Goal: Transaction & Acquisition: Purchase product/service

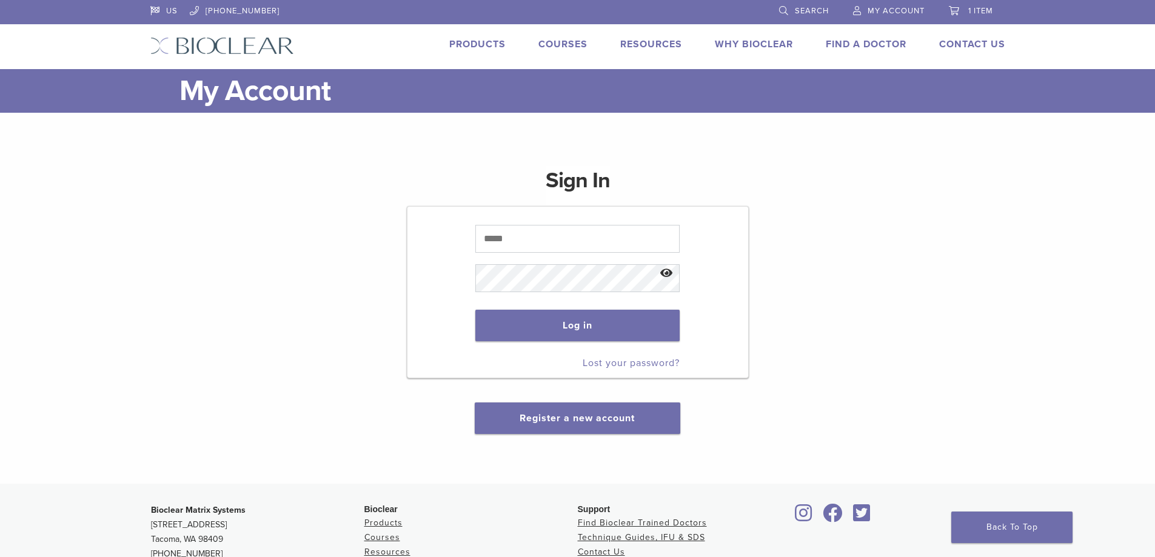
click at [468, 42] on link "Products" at bounding box center [477, 44] width 56 height 12
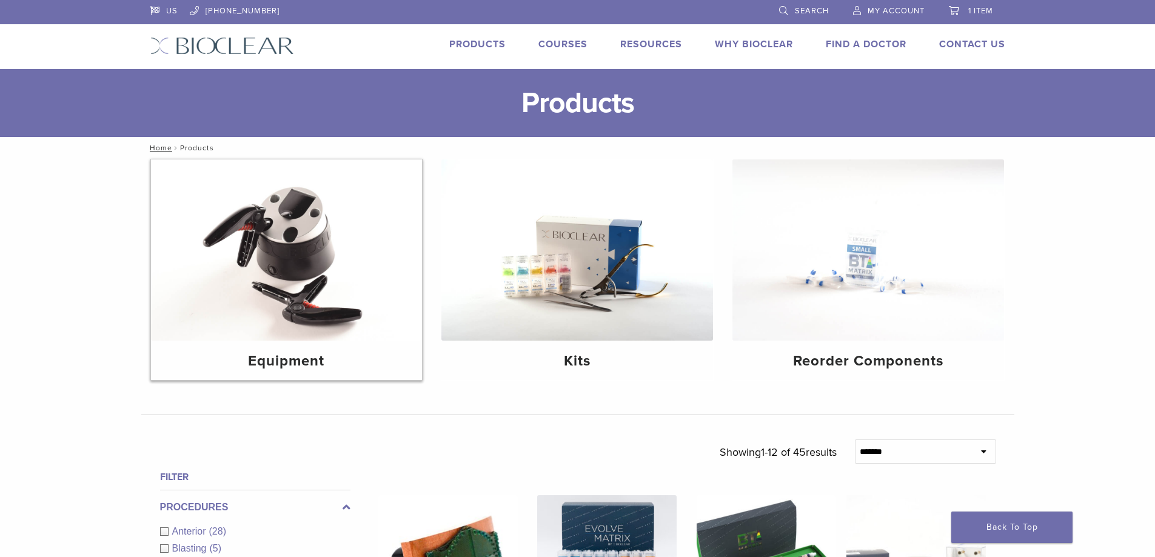
click at [361, 278] on img at bounding box center [287, 250] width 272 height 181
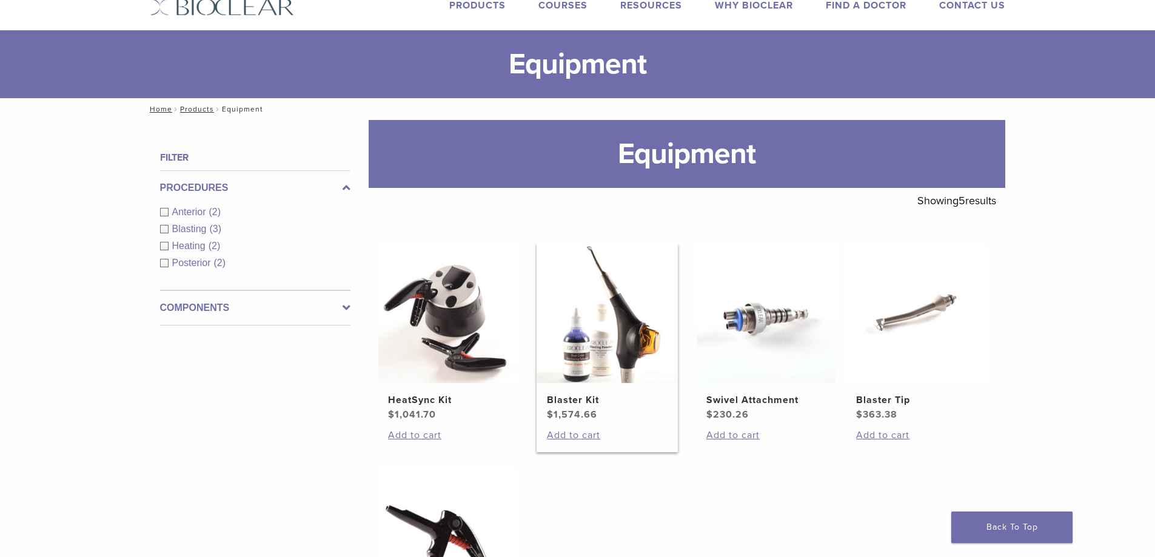
scroll to position [61, 0]
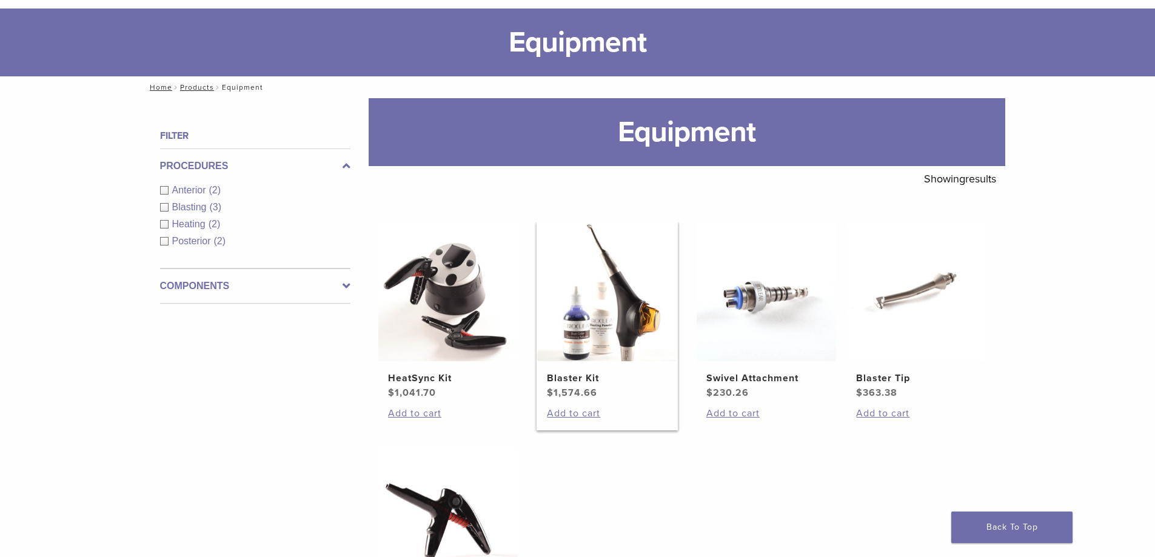
click at [607, 303] on img at bounding box center [607, 292] width 140 height 140
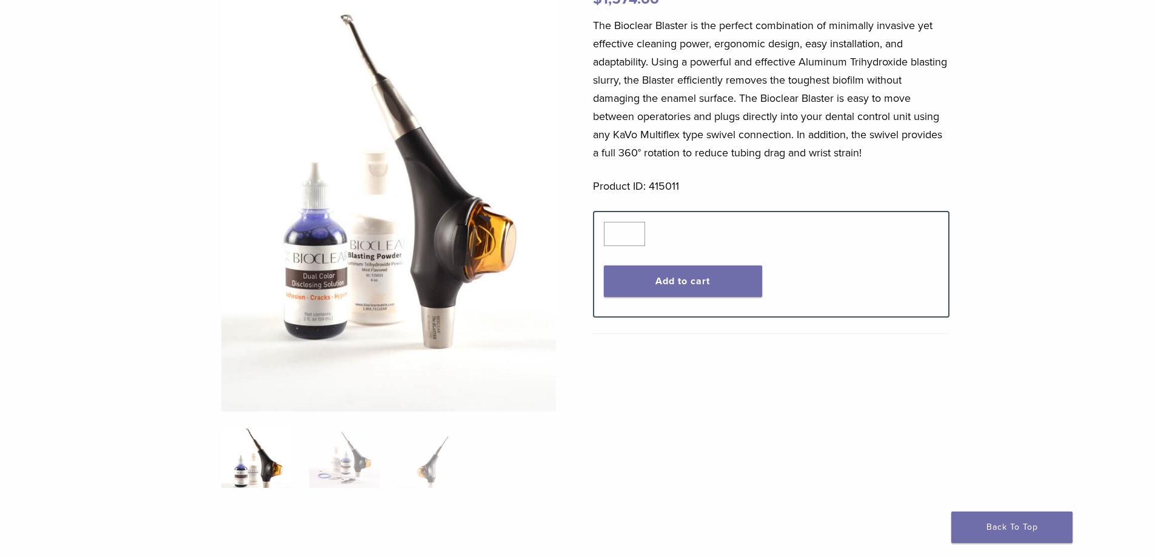
scroll to position [182, 0]
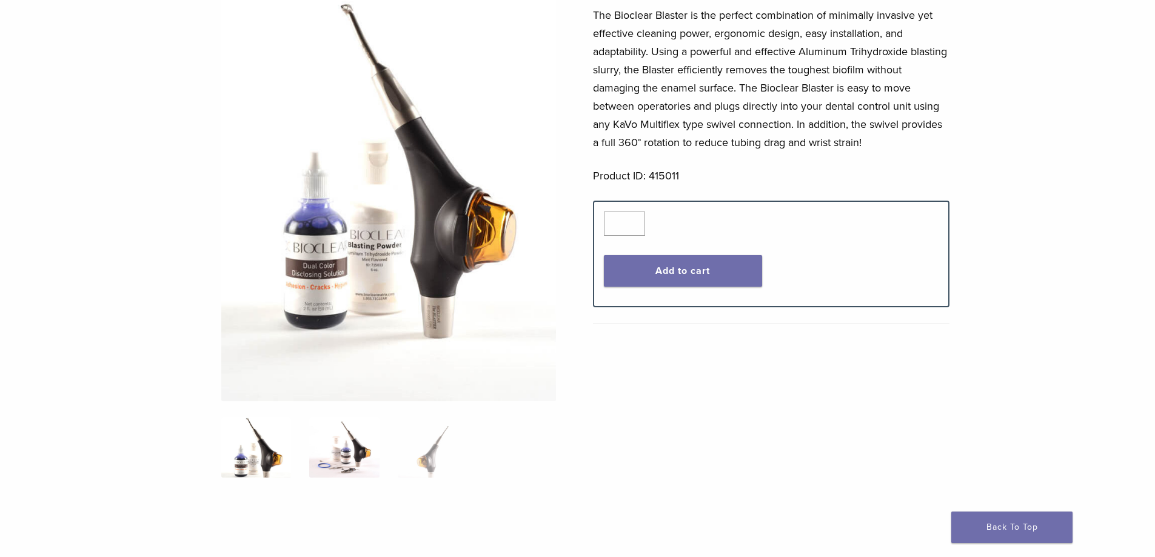
click at [363, 452] on img at bounding box center [344, 447] width 70 height 61
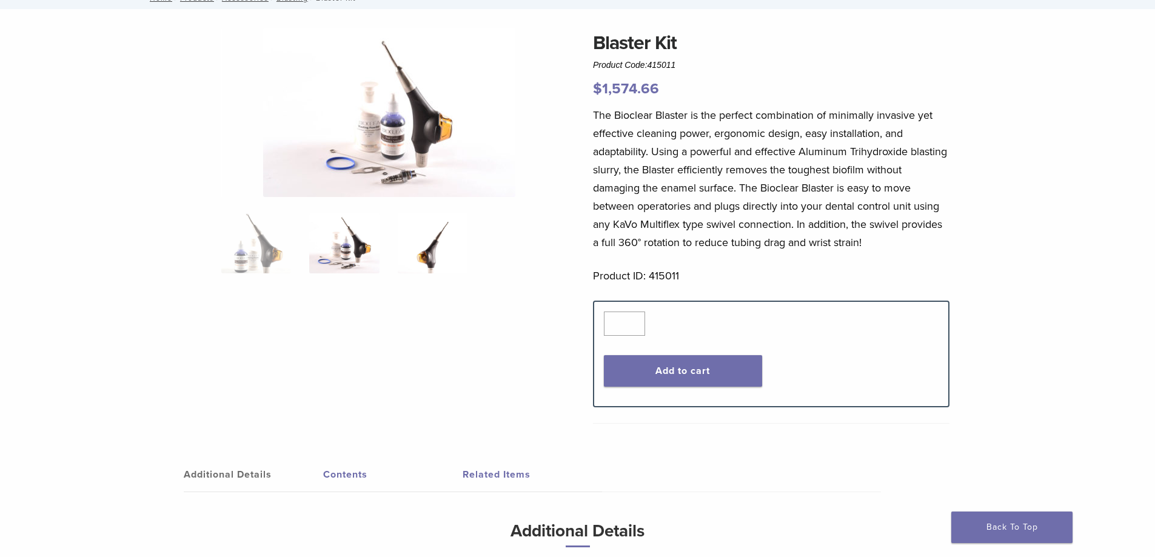
scroll to position [61, 0]
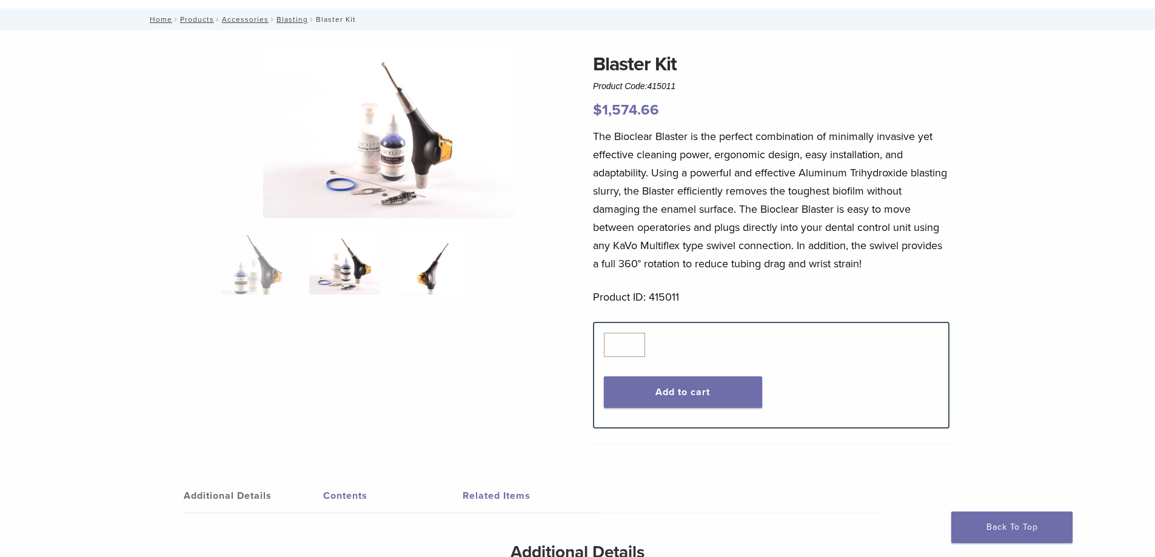
click at [438, 267] on img at bounding box center [433, 264] width 70 height 61
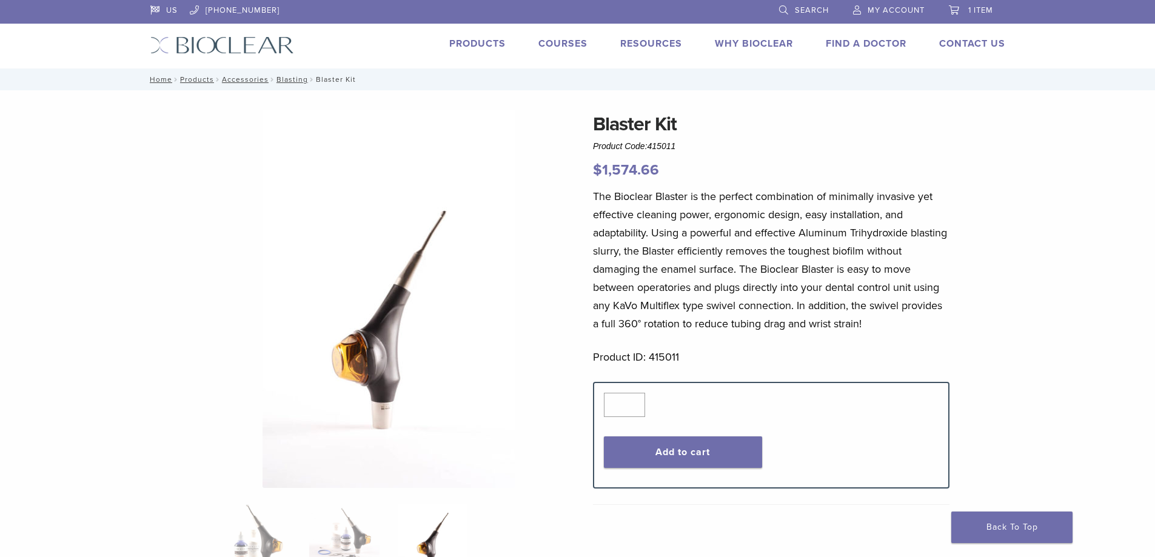
scroll to position [0, 0]
